Goal: Transaction & Acquisition: Purchase product/service

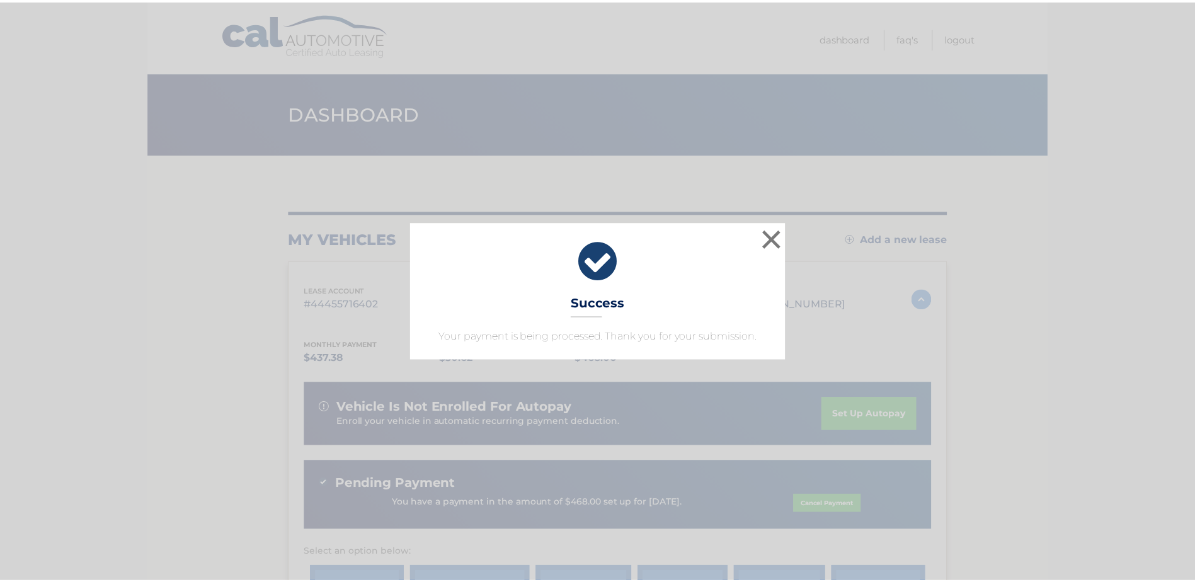
scroll to position [100, 0]
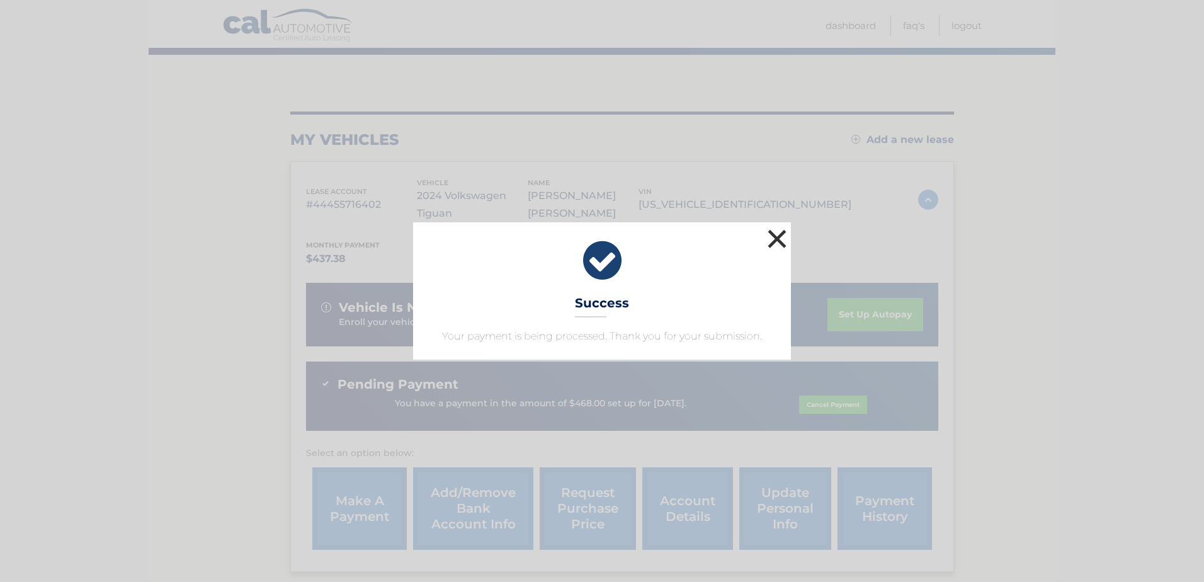
click at [782, 238] on button "×" at bounding box center [777, 238] width 25 height 25
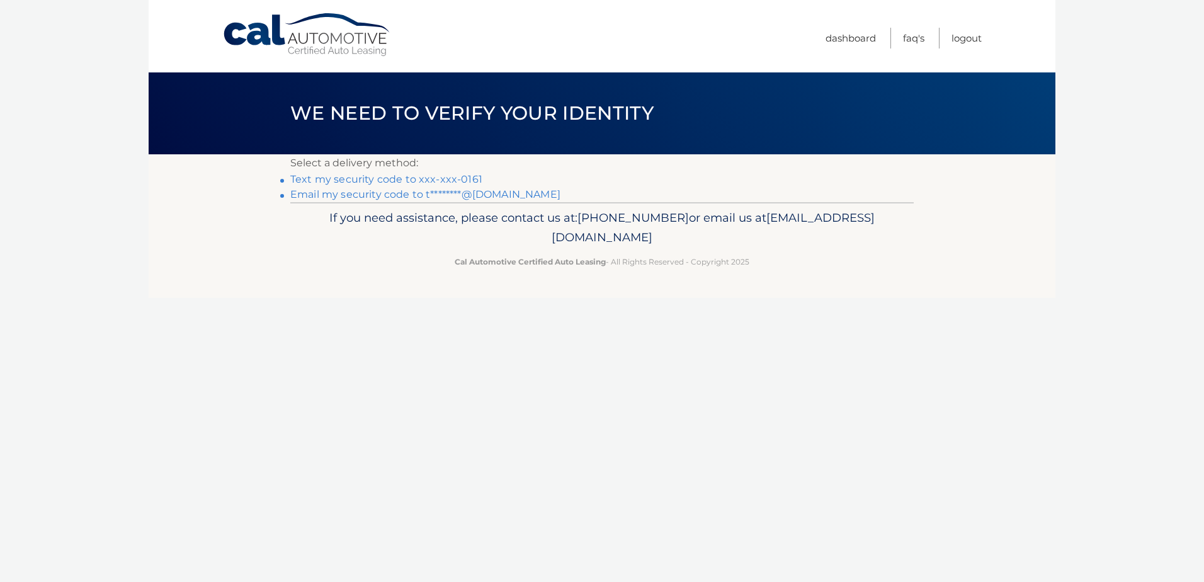
click at [429, 180] on link "Text my security code to xxx-xxx-0161" at bounding box center [386, 179] width 192 height 12
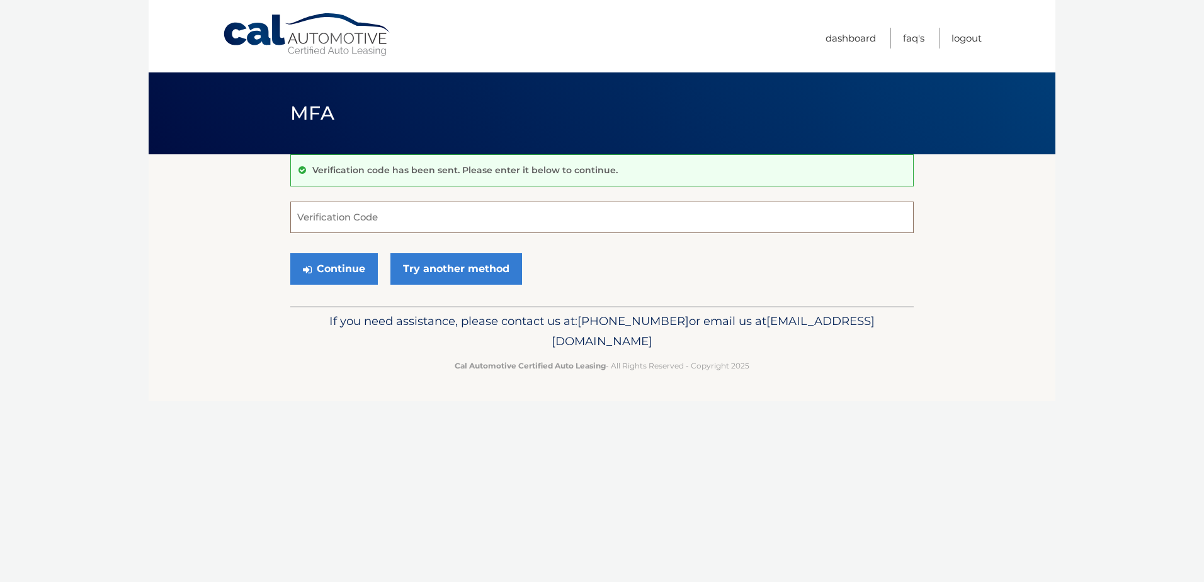
click at [436, 216] on input "Verification Code" at bounding box center [601, 217] width 623 height 31
type input "962395"
click at [339, 265] on button "Continue" at bounding box center [334, 268] width 88 height 31
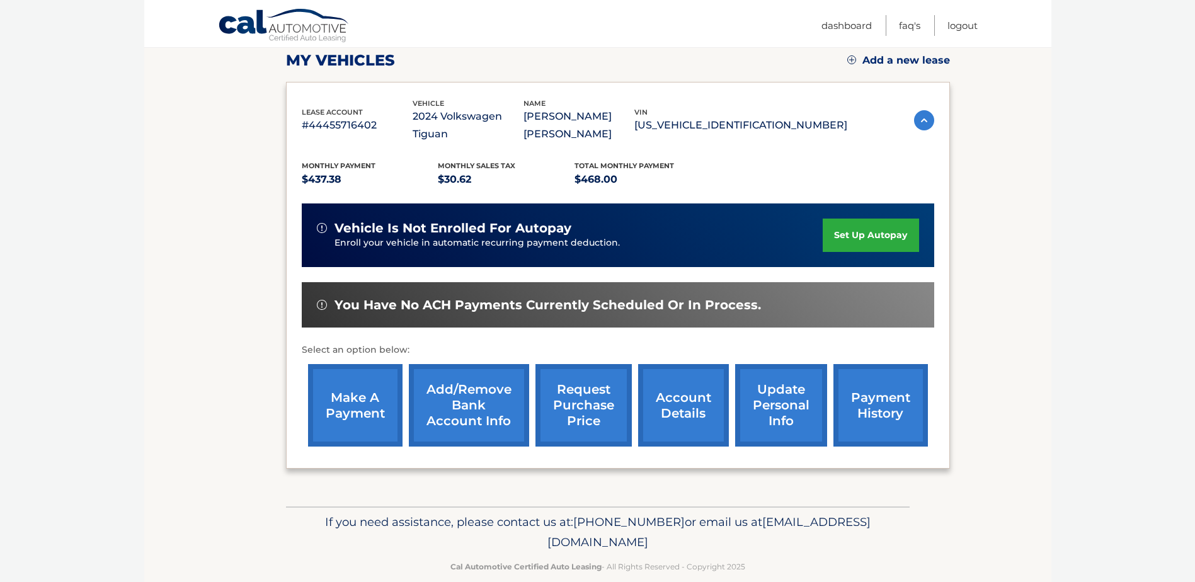
scroll to position [189, 0]
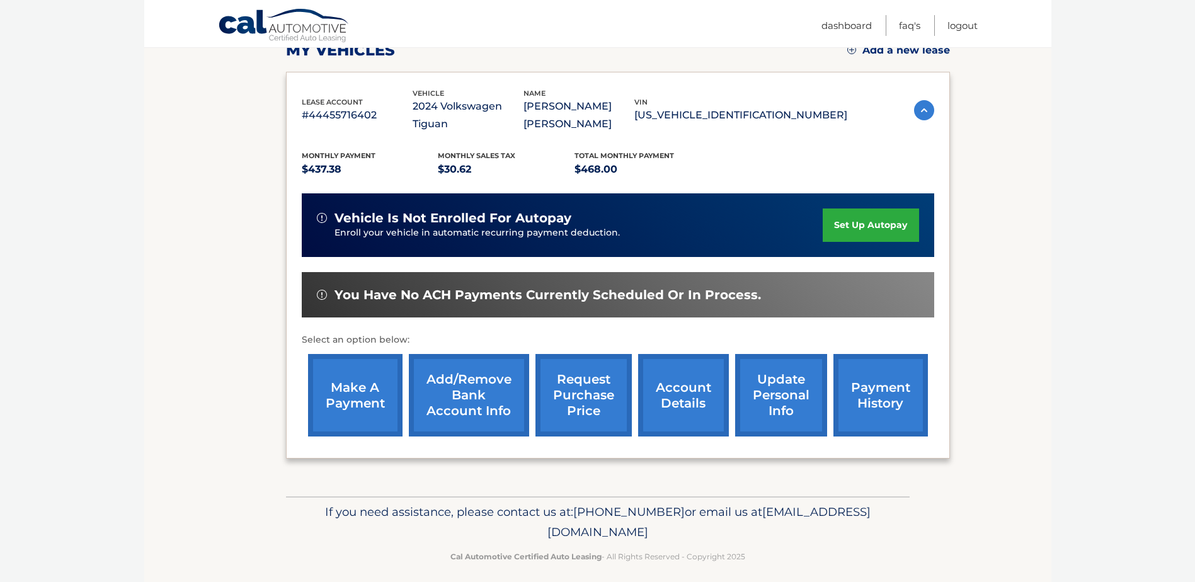
click at [360, 401] on link "make a payment" at bounding box center [355, 395] width 94 height 83
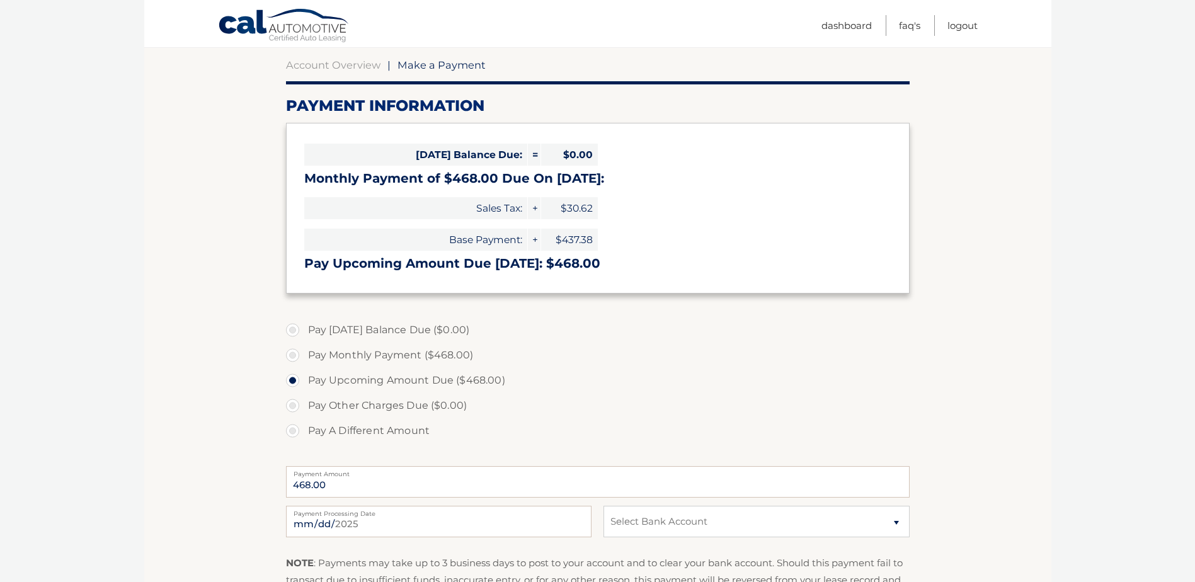
scroll to position [126, 0]
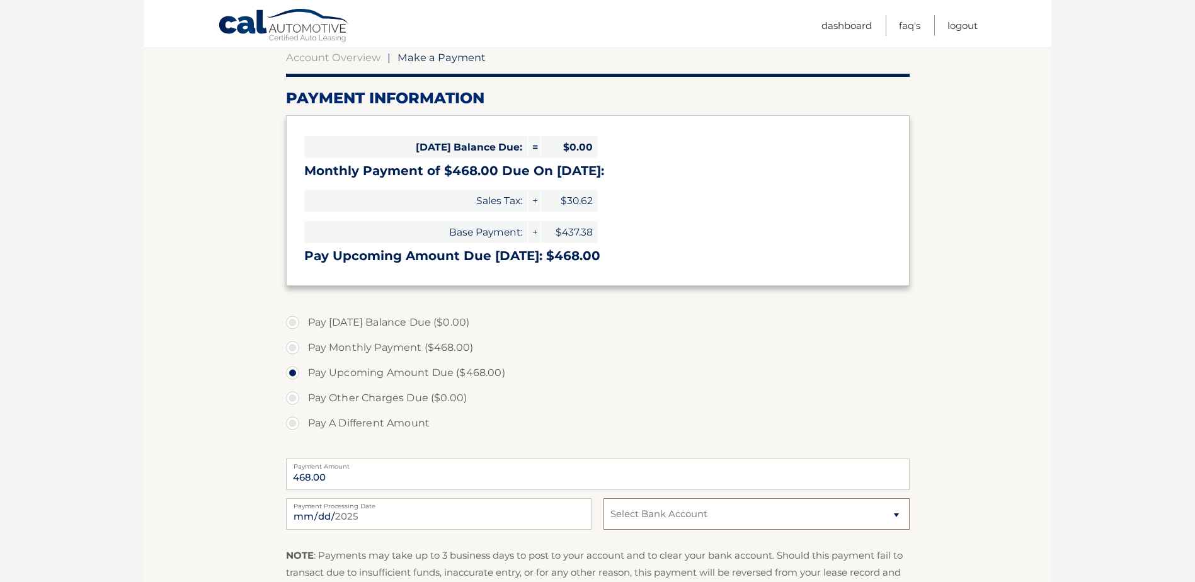
click at [637, 513] on select "Select Bank Account Checking NAVY FEDERAL CREDIT UNION *****1348 Checking BRIGH…" at bounding box center [755, 513] width 305 height 31
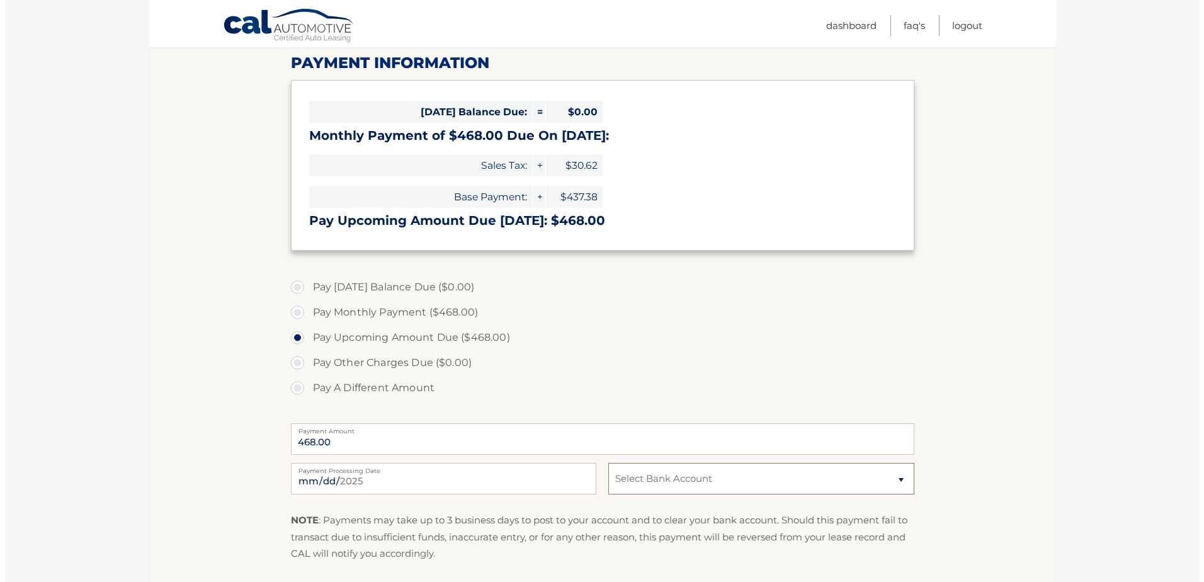
scroll to position [189, 0]
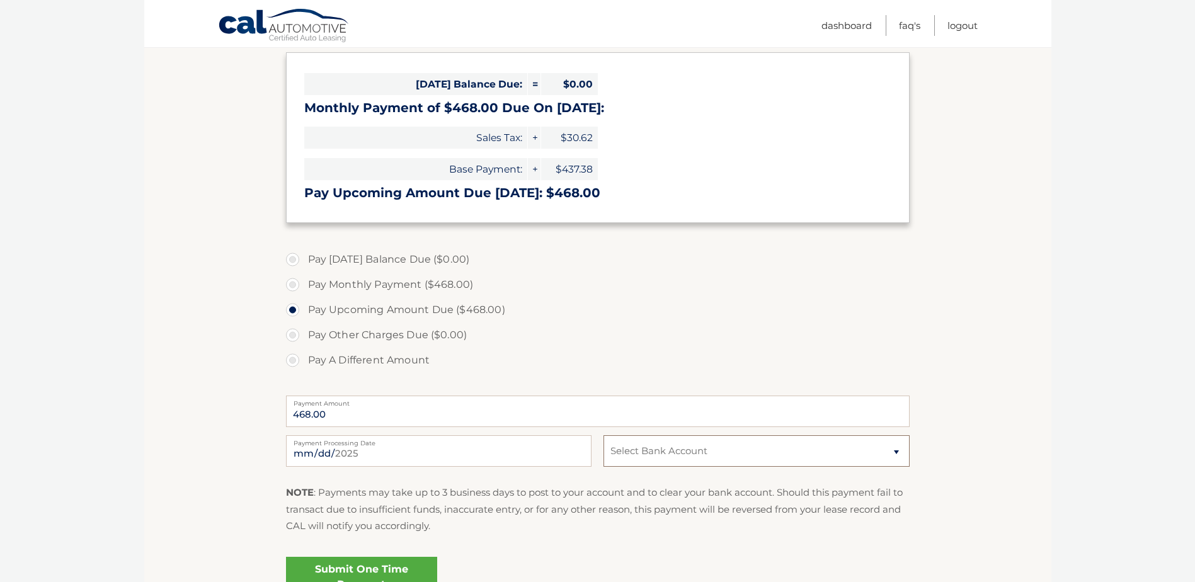
click at [700, 442] on select "Select Bank Account Checking NAVY FEDERAL CREDIT UNION *****1348 Checking BRIGH…" at bounding box center [755, 450] width 305 height 31
select select "ODE3NTI5YWEtYzgzNC00OGM3LWIyMDctYmI4NDJiMjE2ZWM0"
click at [603, 435] on select "Select Bank Account Checking NAVY FEDERAL CREDIT UNION *****1348 Checking BRIGH…" at bounding box center [755, 450] width 305 height 31
click at [390, 573] on link "Submit One Time Payment" at bounding box center [361, 577] width 151 height 40
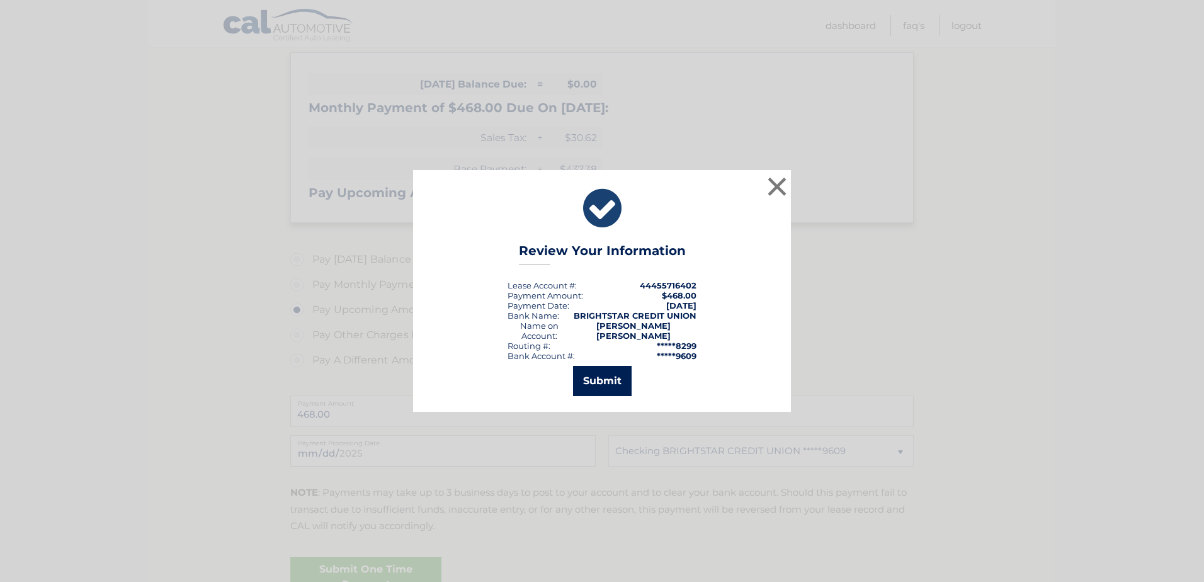
click at [601, 388] on button "Submit" at bounding box center [602, 381] width 59 height 30
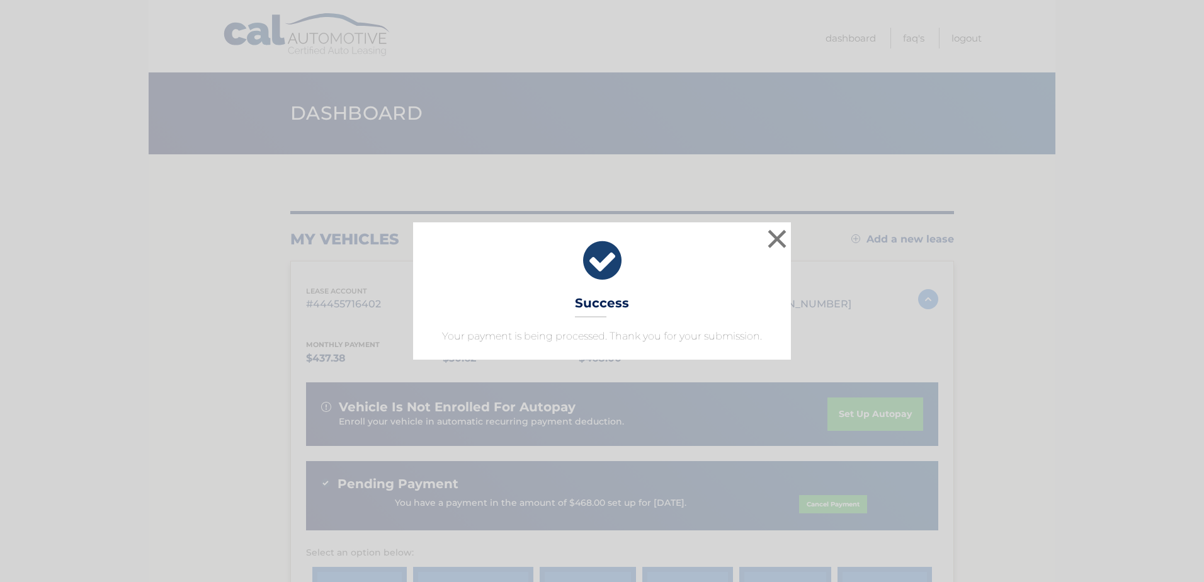
click at [1001, 331] on div "× Success Your payment is being processed. Thank you for your submission." at bounding box center [602, 290] width 1194 height 137
